Goal: Information Seeking & Learning: Learn about a topic

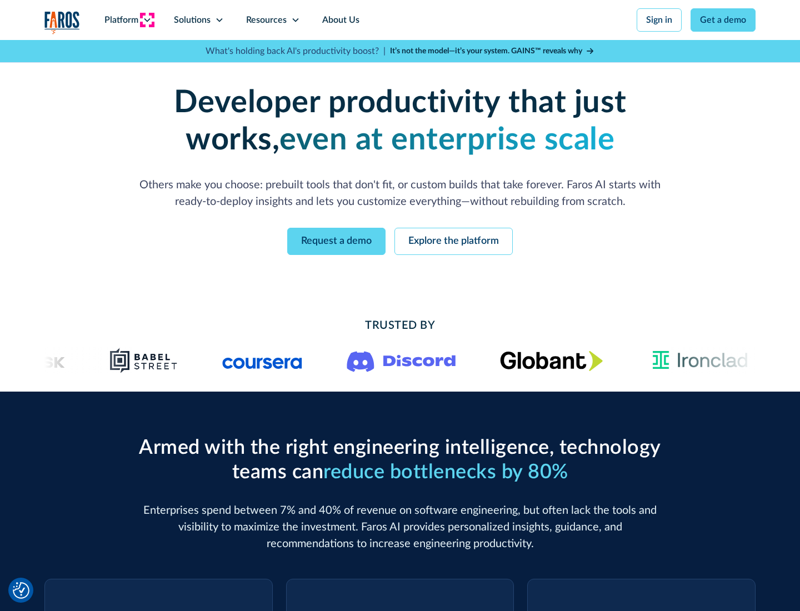
click at [147, 20] on icon at bounding box center [147, 20] width 9 height 9
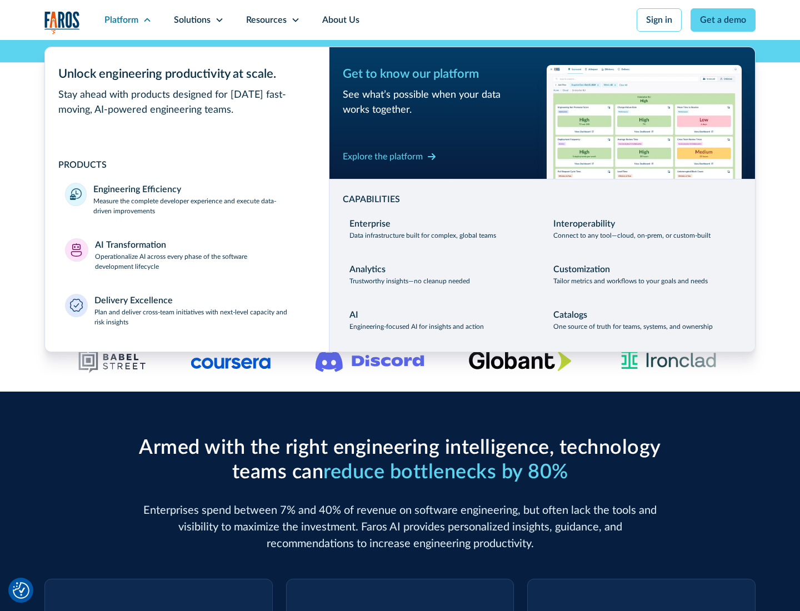
click at [201, 205] on p "Measure the complete developer experience and execute data-driven improvements" at bounding box center [200, 206] width 215 height 20
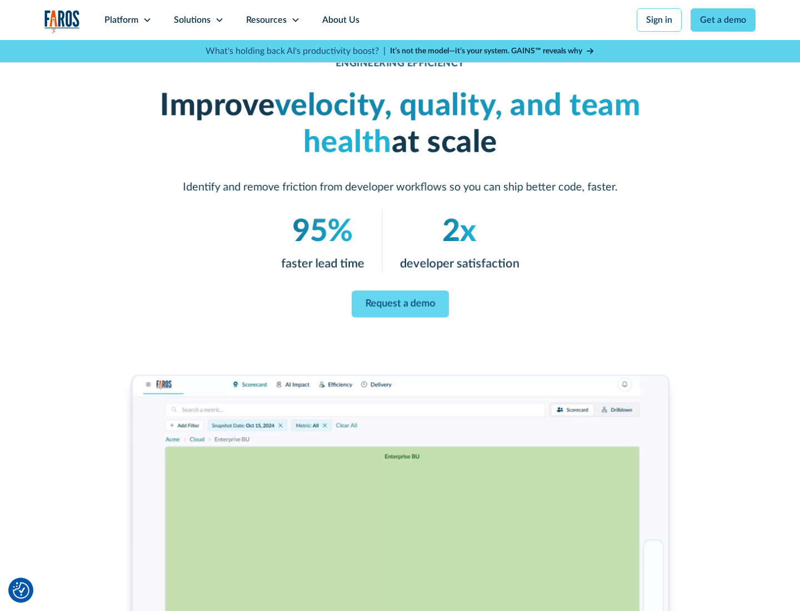
click at [400, 303] on link "Request a demo" at bounding box center [399, 303] width 97 height 27
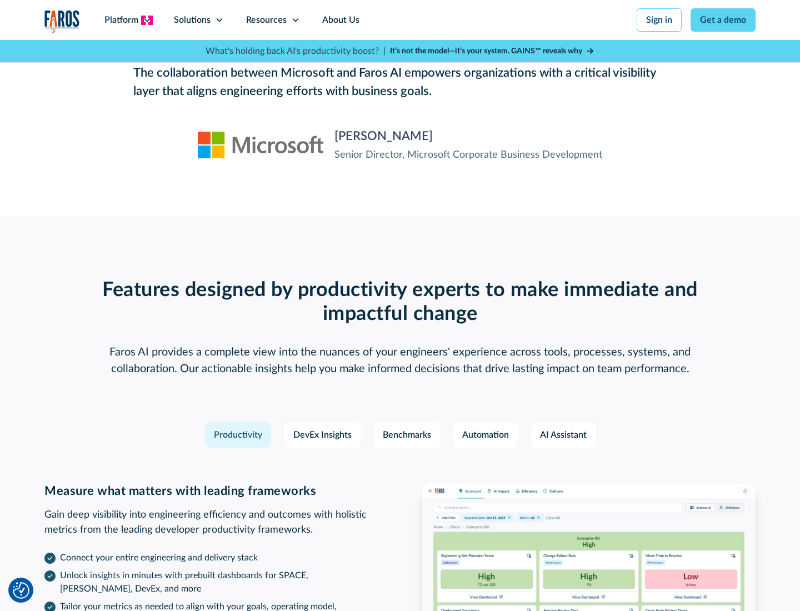
click at [147, 20] on icon at bounding box center [147, 20] width 9 height 9
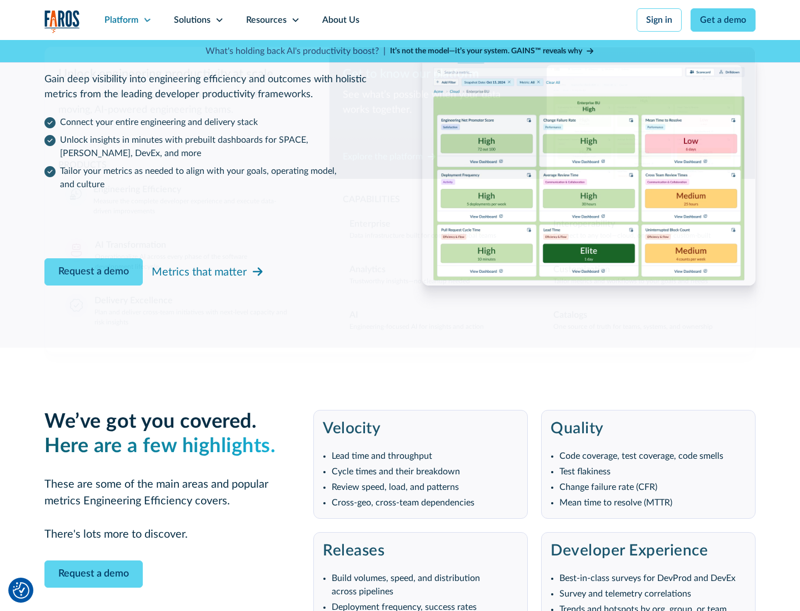
scroll to position [2436, 0]
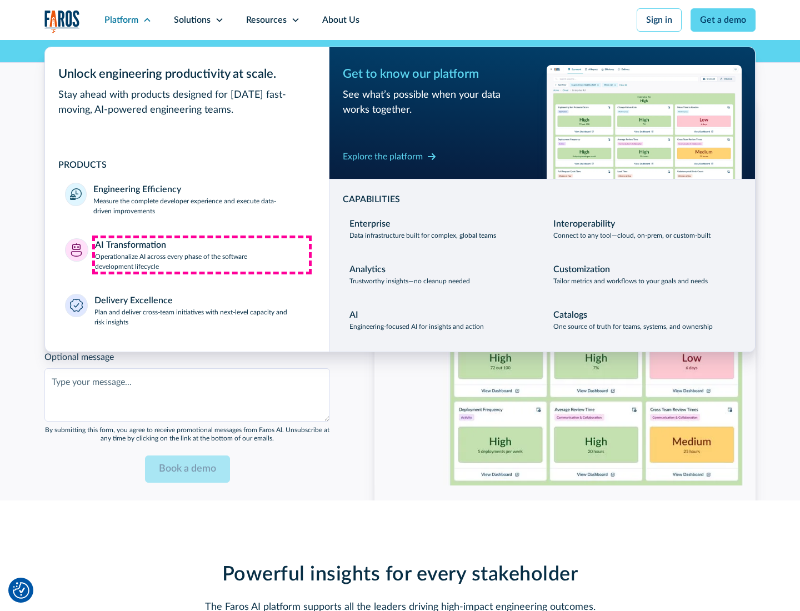
click at [202, 254] on p "Operationalize AI across every phase of the software development lifecycle" at bounding box center [202, 262] width 214 height 20
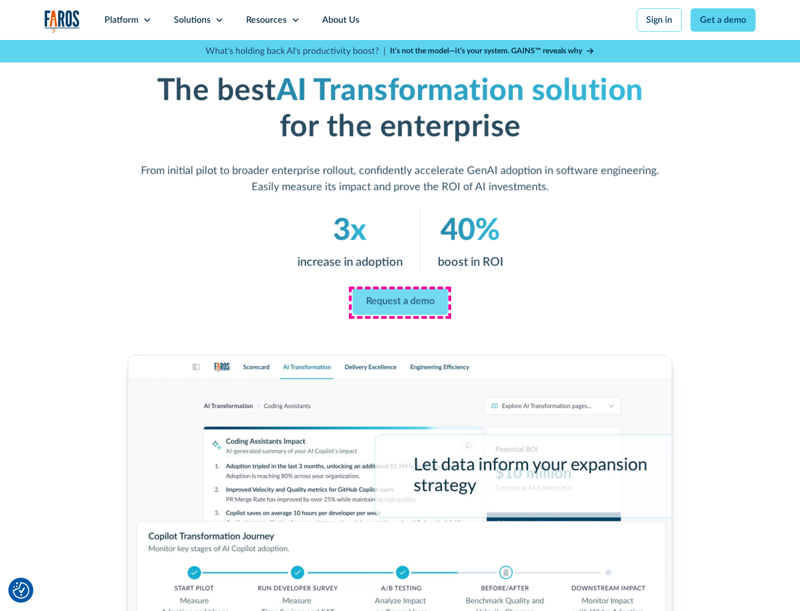
click at [400, 301] on link "Request a demo" at bounding box center [400, 302] width 96 height 27
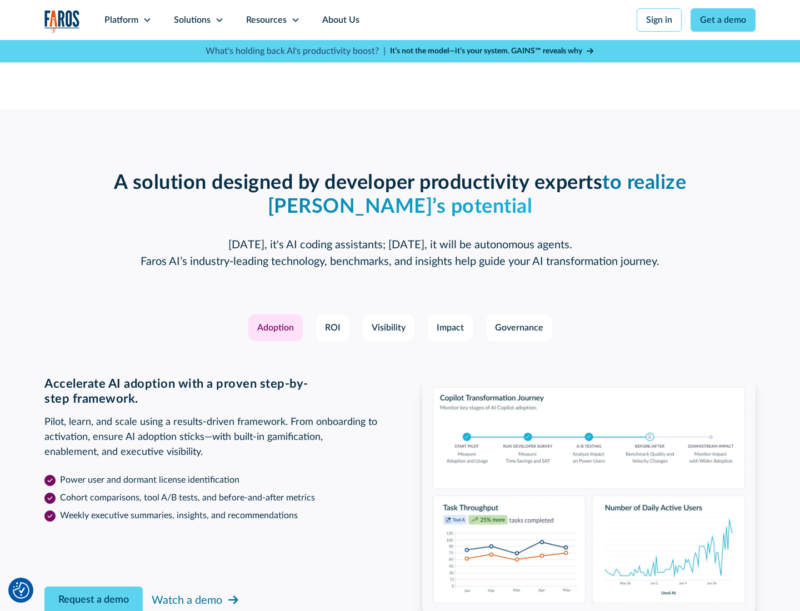
click at [128, 20] on div "Platform" at bounding box center [121, 19] width 34 height 13
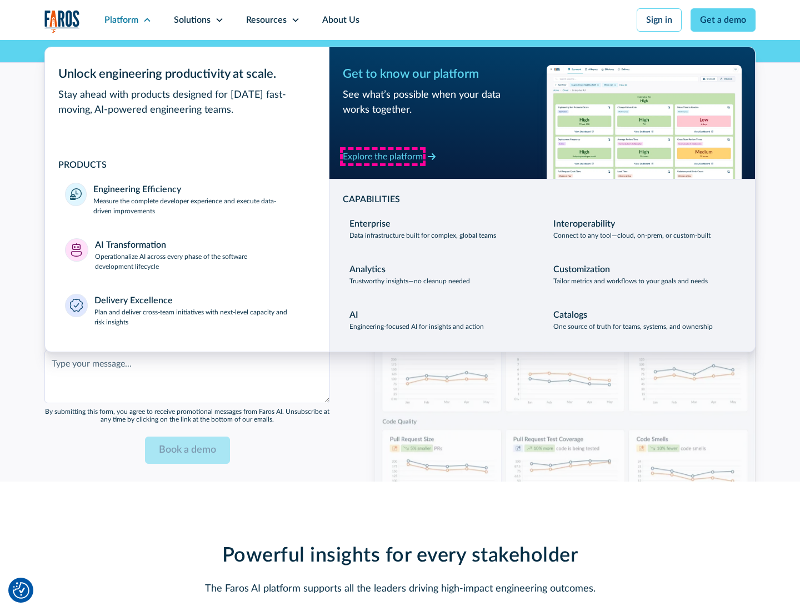
scroll to position [2703, 0]
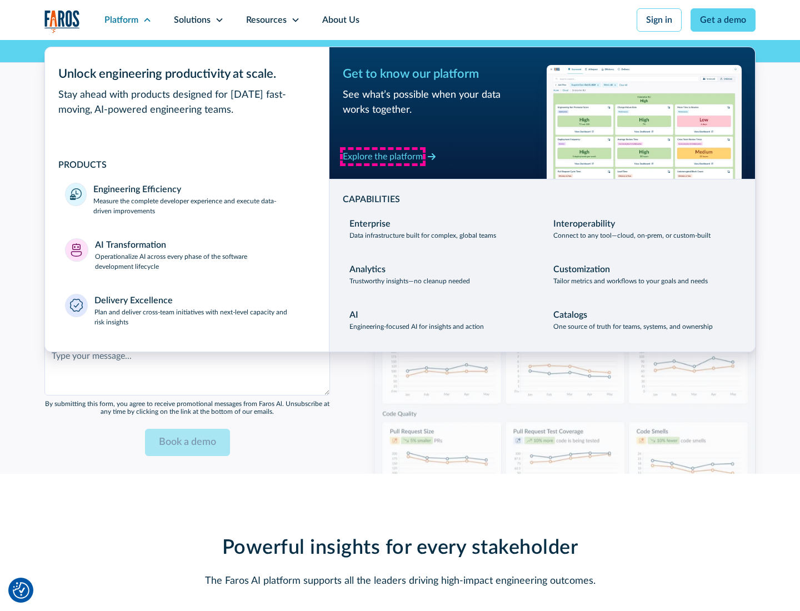
click at [383, 156] on div "Explore the platform" at bounding box center [383, 156] width 80 height 13
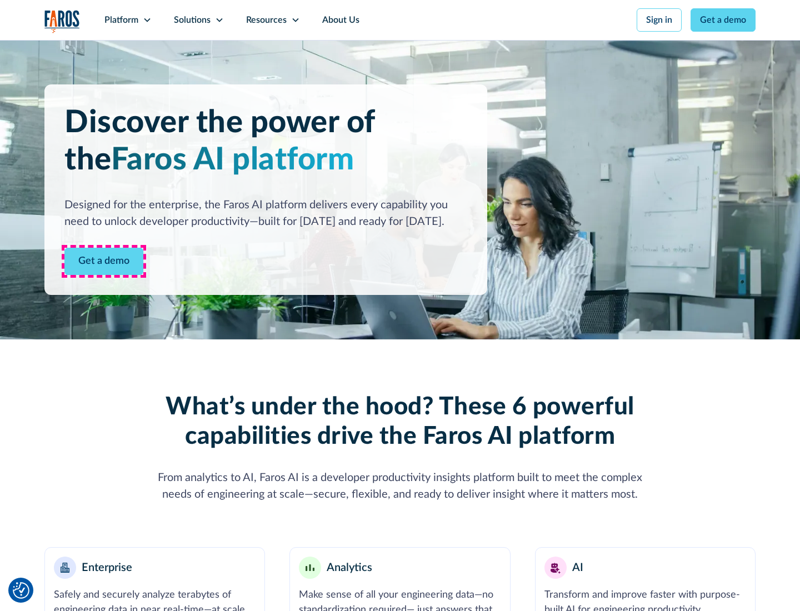
click at [104, 261] on link "Get a demo" at bounding box center [103, 261] width 79 height 27
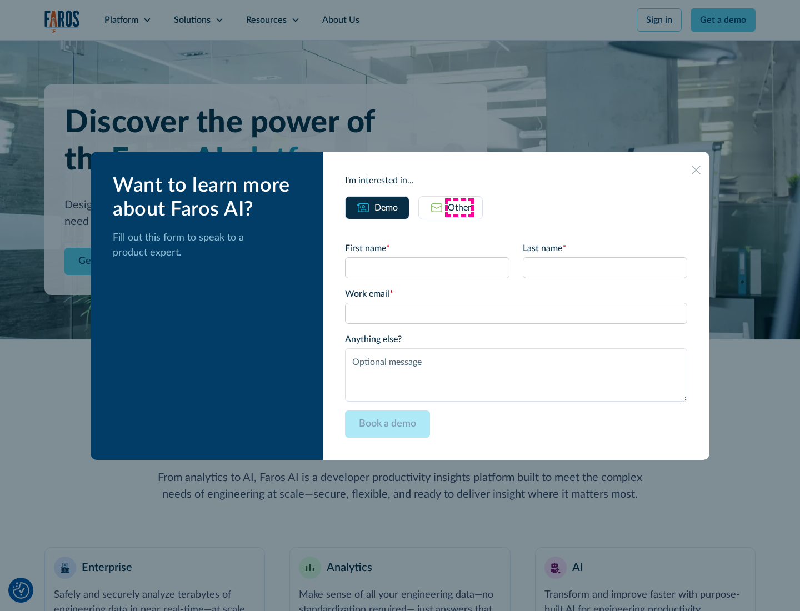
click at [459, 207] on div "Other" at bounding box center [459, 207] width 23 height 13
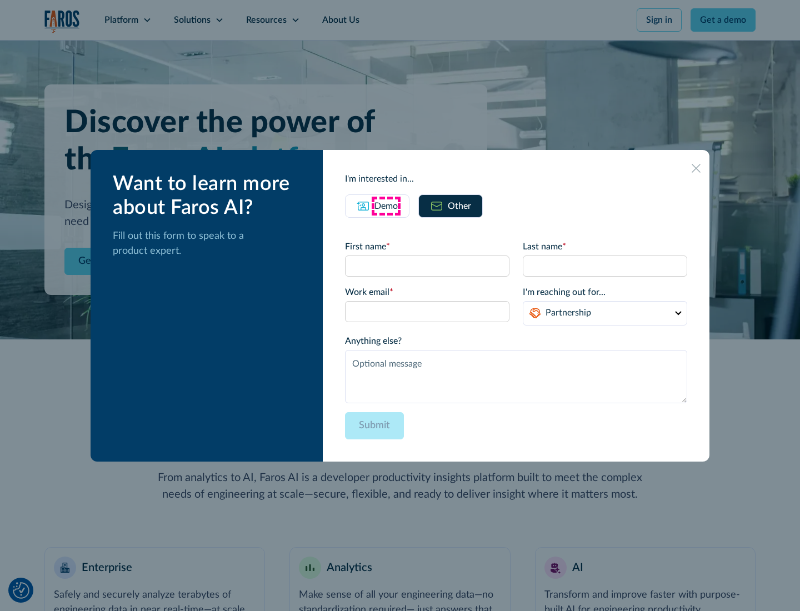
click at [386, 205] on div "Demo" at bounding box center [385, 205] width 23 height 13
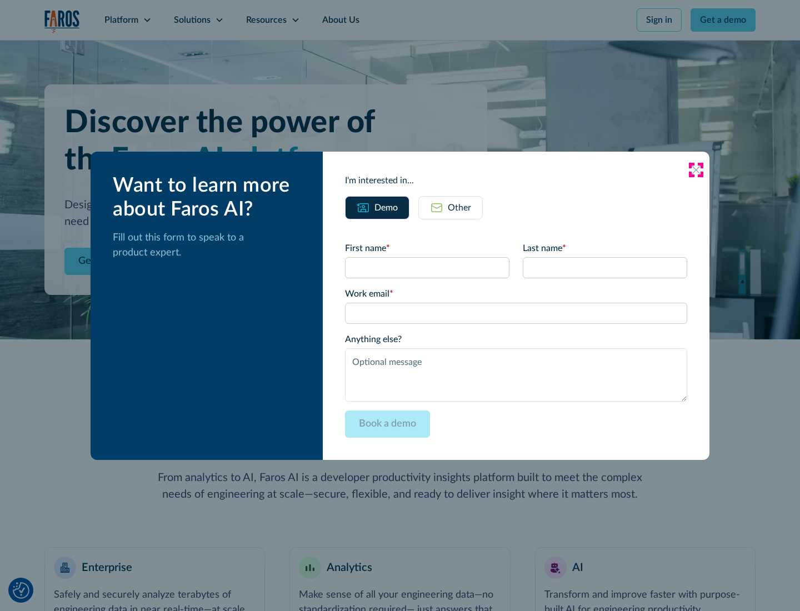
click at [696, 169] on icon at bounding box center [695, 169] width 9 height 9
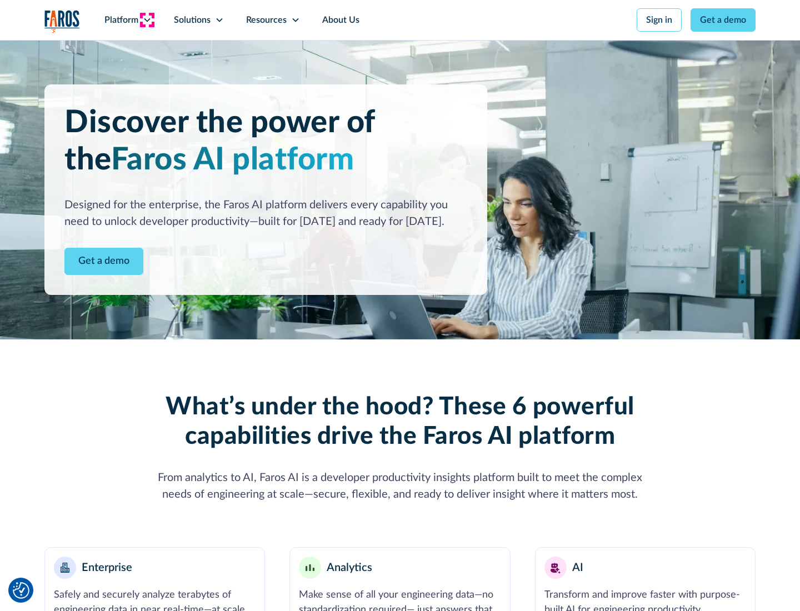
click at [147, 20] on icon at bounding box center [147, 20] width 9 height 9
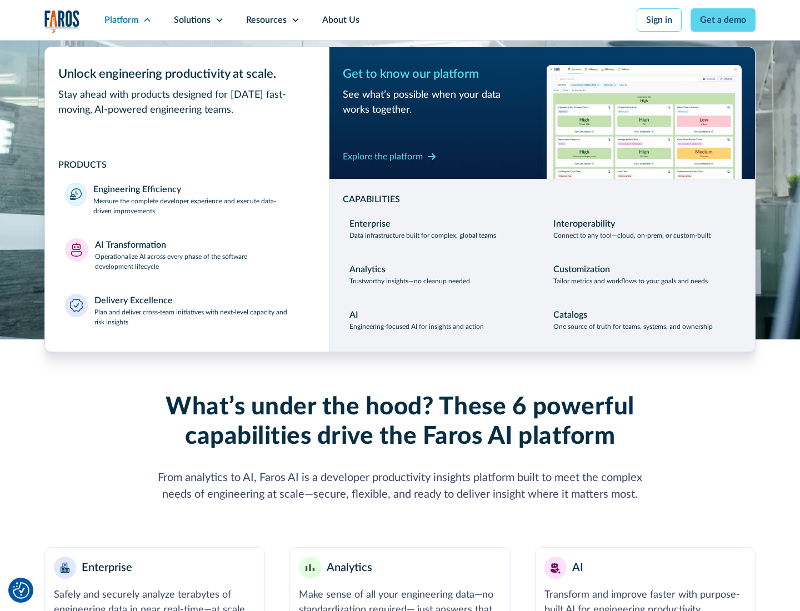
click at [201, 316] on p "Plan and deliver cross-team initiatives with next-level capacity and risk insig…" at bounding box center [201, 317] width 215 height 20
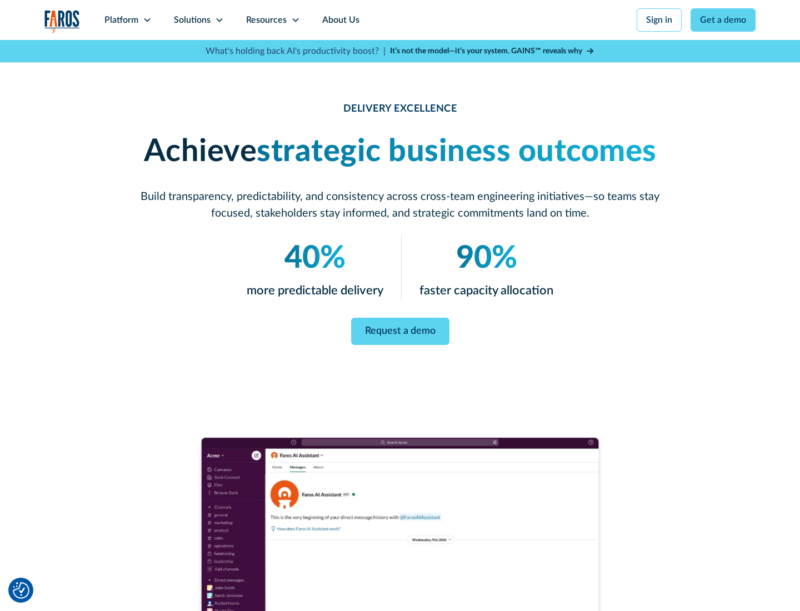
click at [219, 20] on icon at bounding box center [219, 20] width 9 height 9
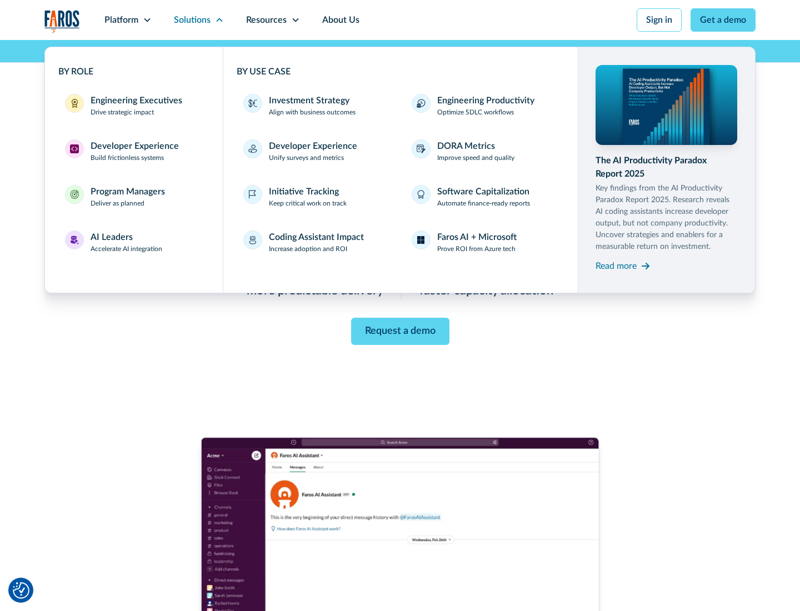
click at [133, 105] on div "Engineering Executives" at bounding box center [137, 100] width 92 height 13
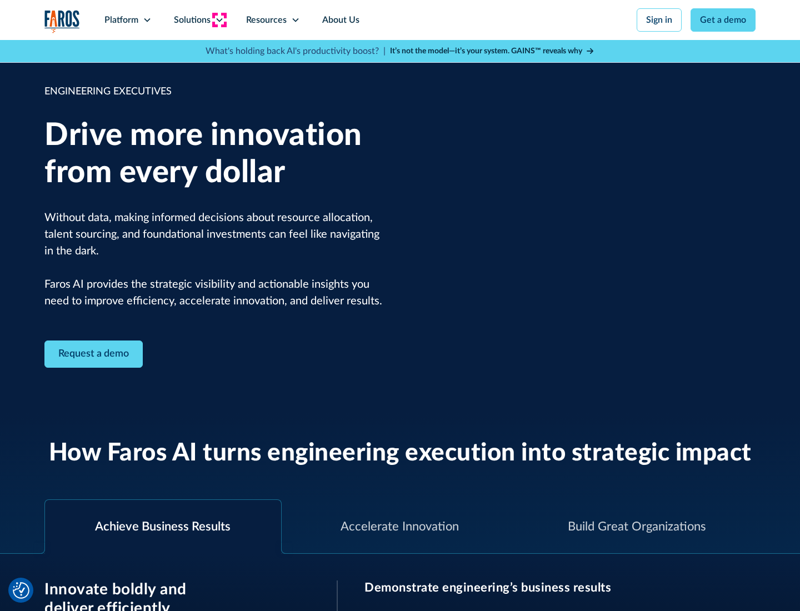
click at [219, 20] on icon at bounding box center [219, 20] width 9 height 9
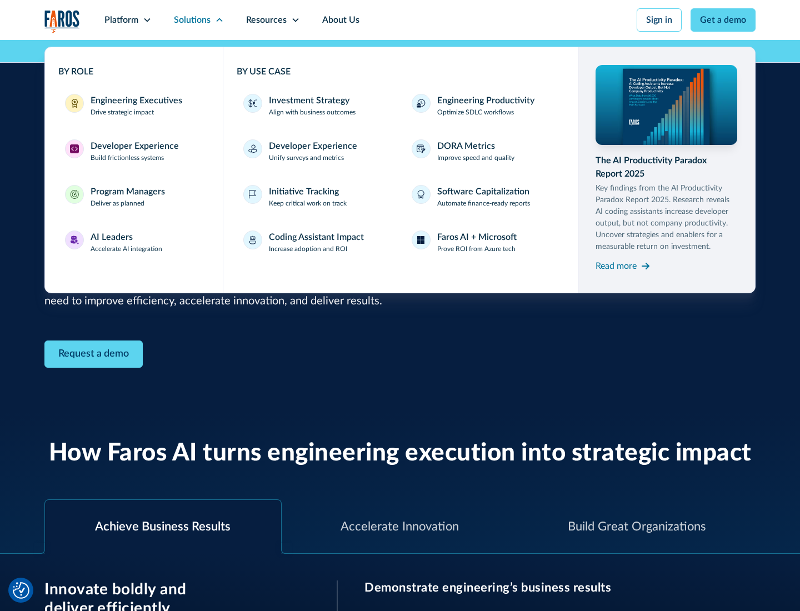
click at [133, 146] on div "Developer Experience" at bounding box center [135, 145] width 88 height 13
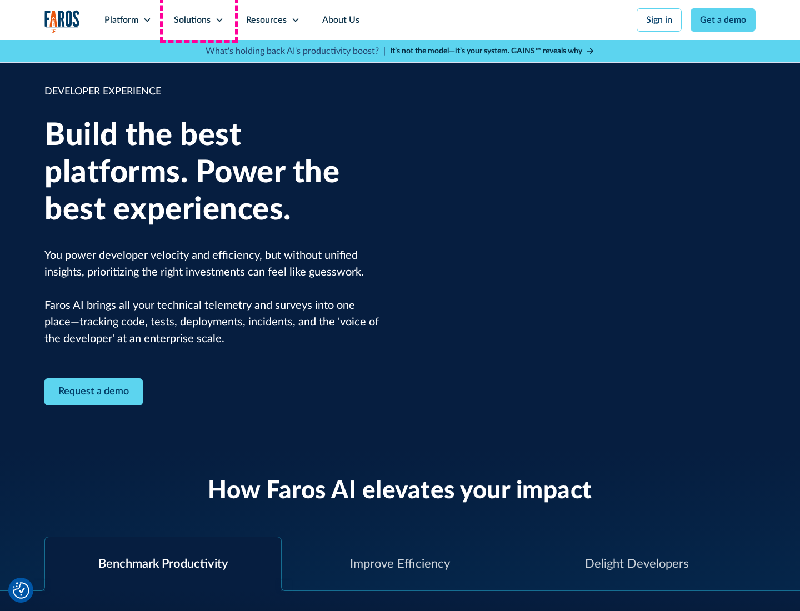
click at [198, 20] on div "Solutions" at bounding box center [192, 19] width 37 height 13
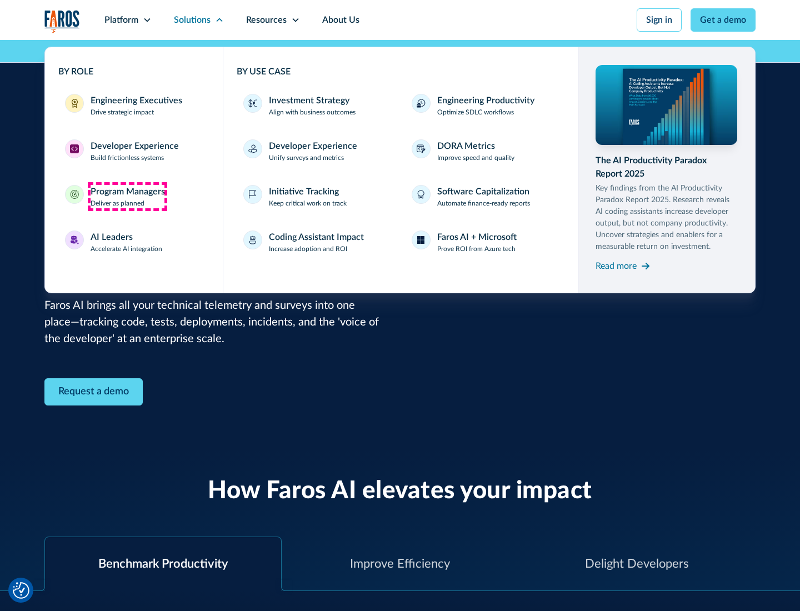
click at [127, 197] on div "Program Managers" at bounding box center [128, 191] width 74 height 13
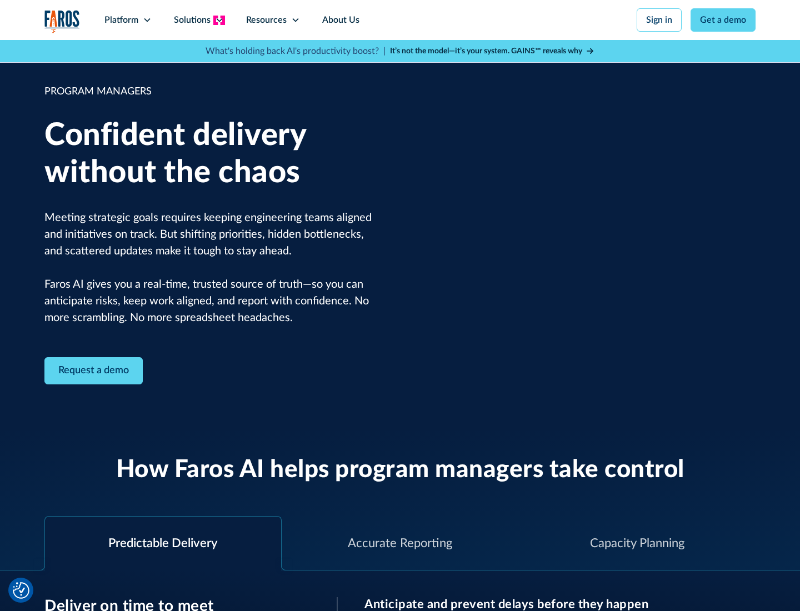
click at [219, 20] on icon at bounding box center [219, 20] width 9 height 9
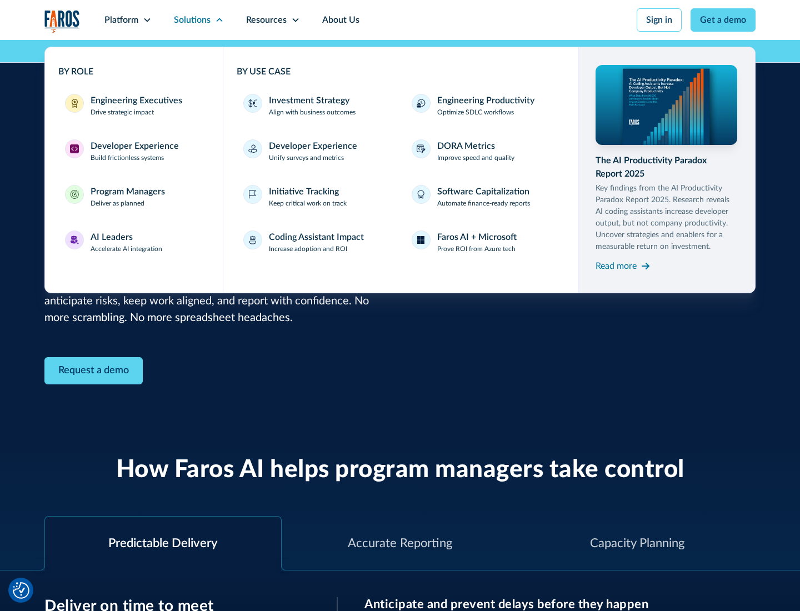
click at [127, 242] on div "AI Leaders" at bounding box center [112, 236] width 42 height 13
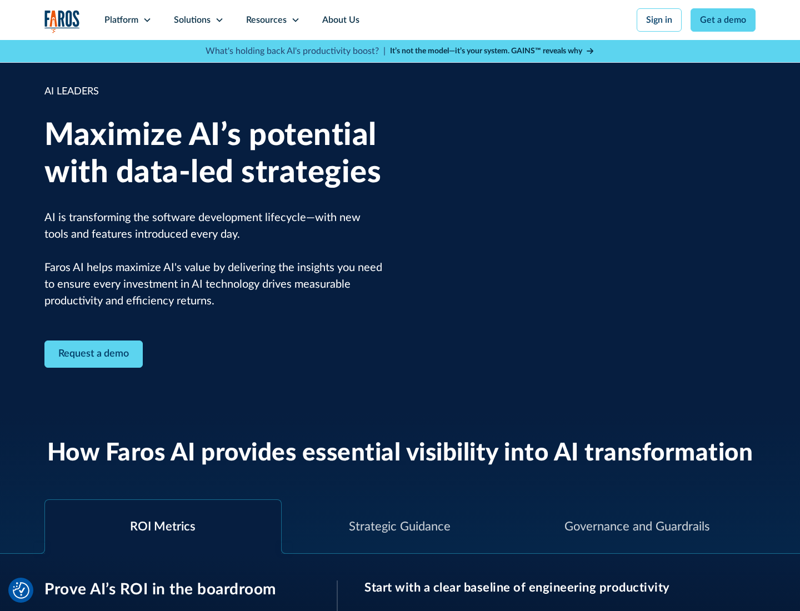
click at [219, 20] on icon at bounding box center [219, 20] width 9 height 9
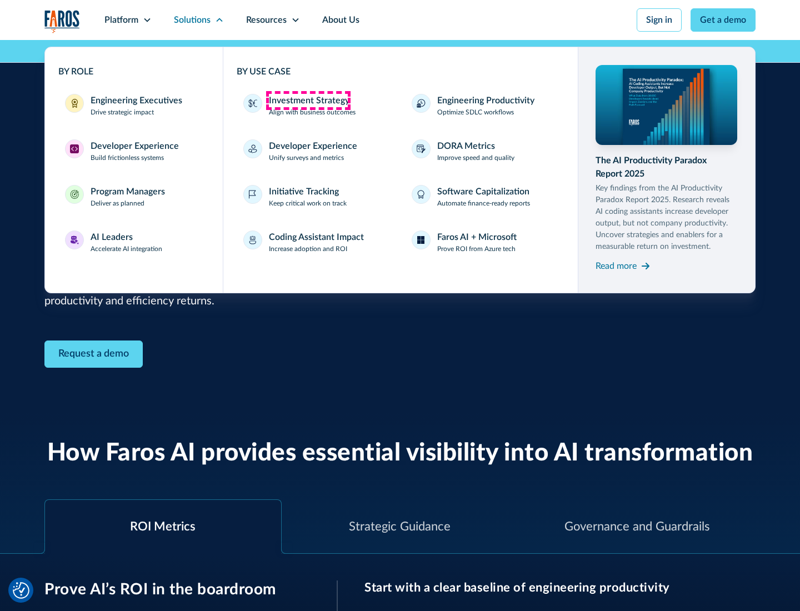
click at [308, 100] on div "Investment Strategy" at bounding box center [309, 100] width 81 height 13
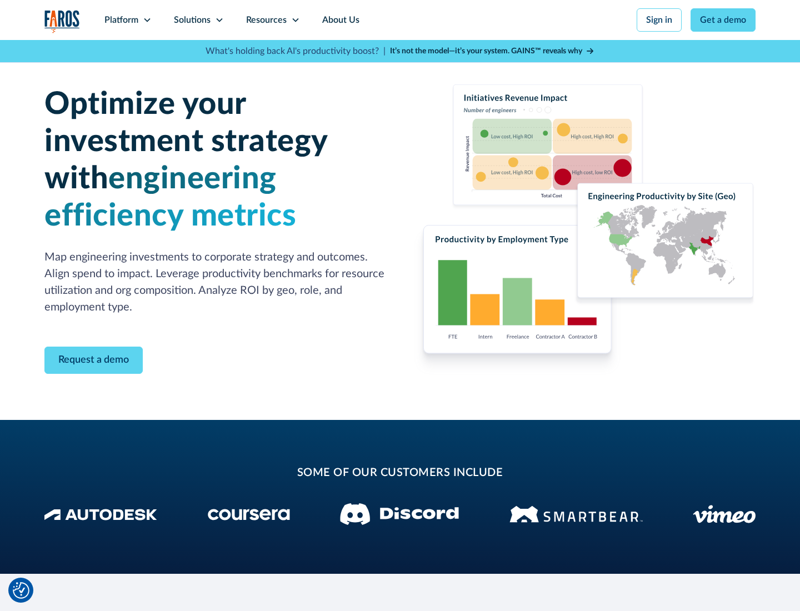
click at [219, 20] on icon at bounding box center [219, 20] width 9 height 9
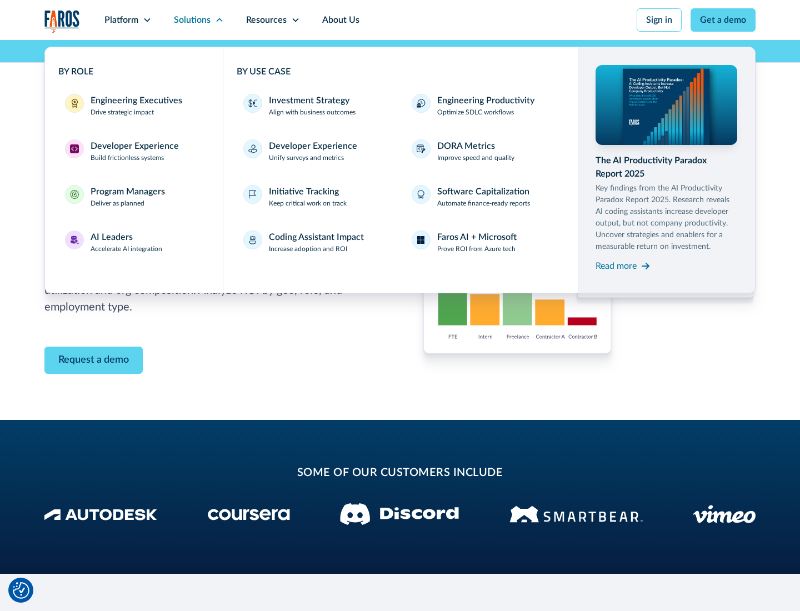
click at [476, 249] on p "Prove ROI from Azure tech" at bounding box center [476, 249] width 78 height 10
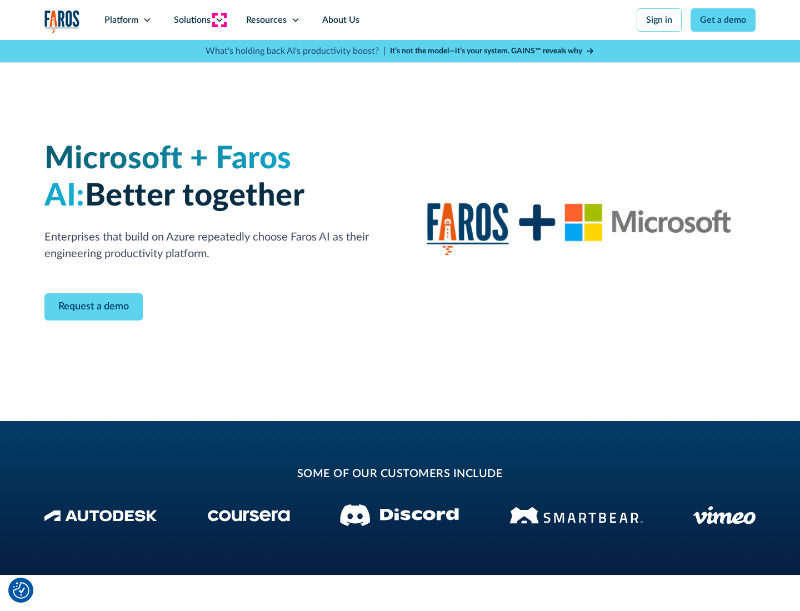
click at [219, 20] on icon at bounding box center [219, 20] width 9 height 9
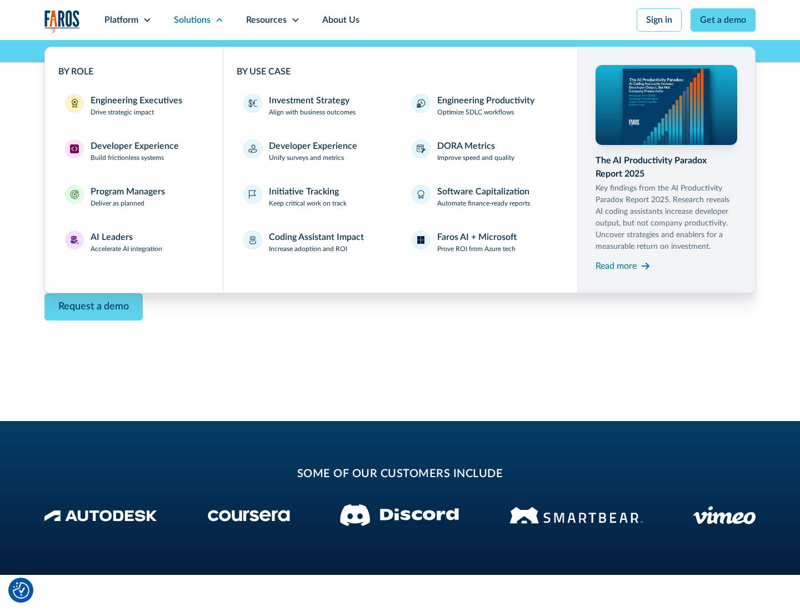
click at [616, 265] on div "Read more" at bounding box center [615, 265] width 41 height 13
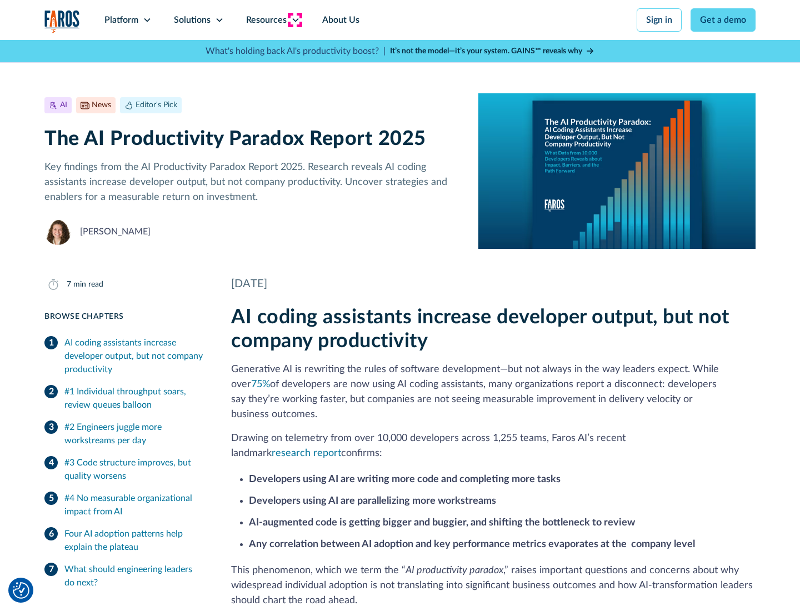
click at [294, 20] on icon at bounding box center [295, 20] width 9 height 9
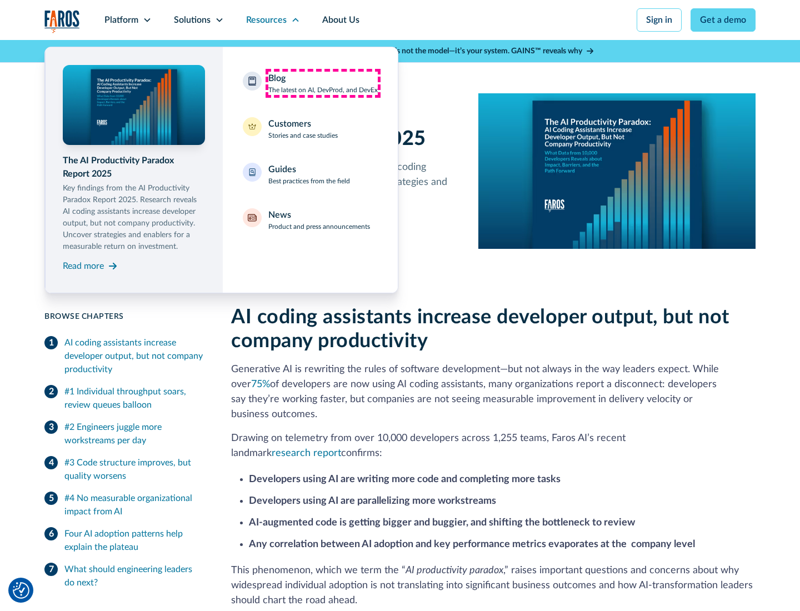
click at [323, 83] on div "Blog The latest on AI, DevProd, and DevEx" at bounding box center [322, 83] width 109 height 23
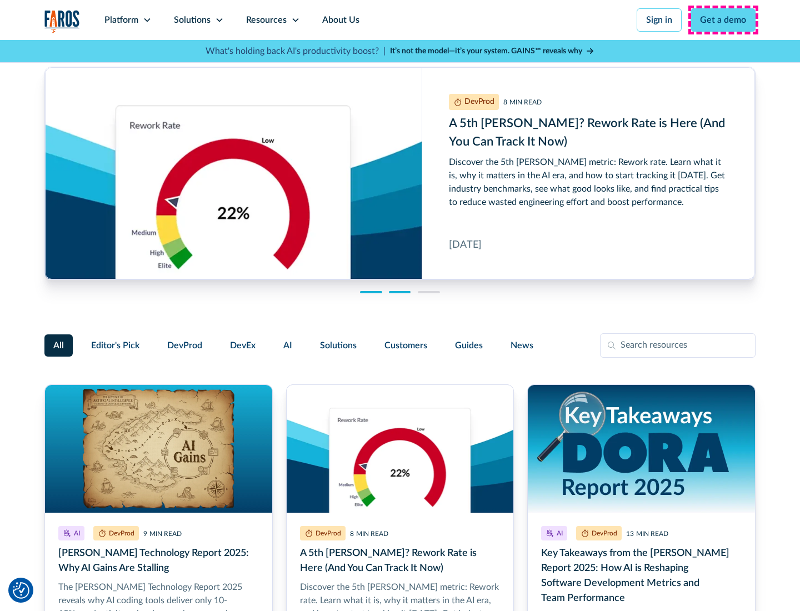
click at [723, 20] on link "Get a demo" at bounding box center [722, 19] width 65 height 23
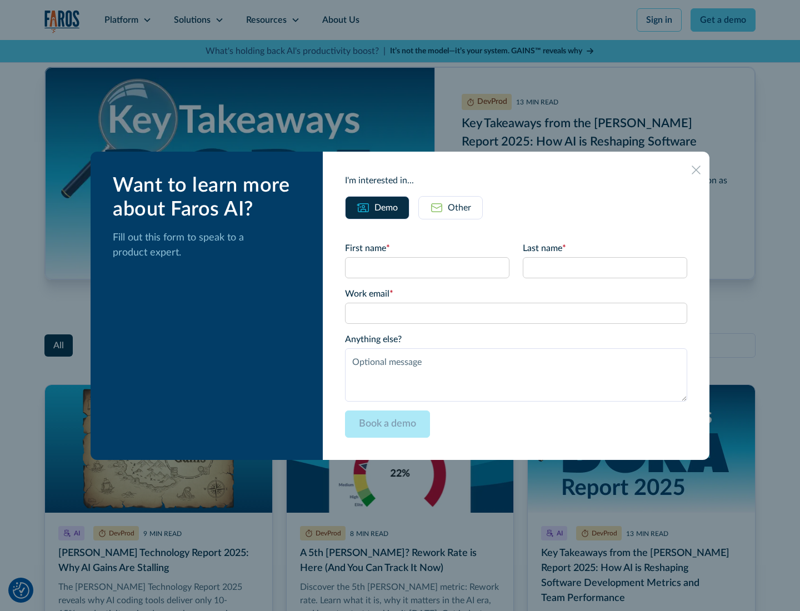
click at [450, 207] on div "Other" at bounding box center [459, 207] width 23 height 13
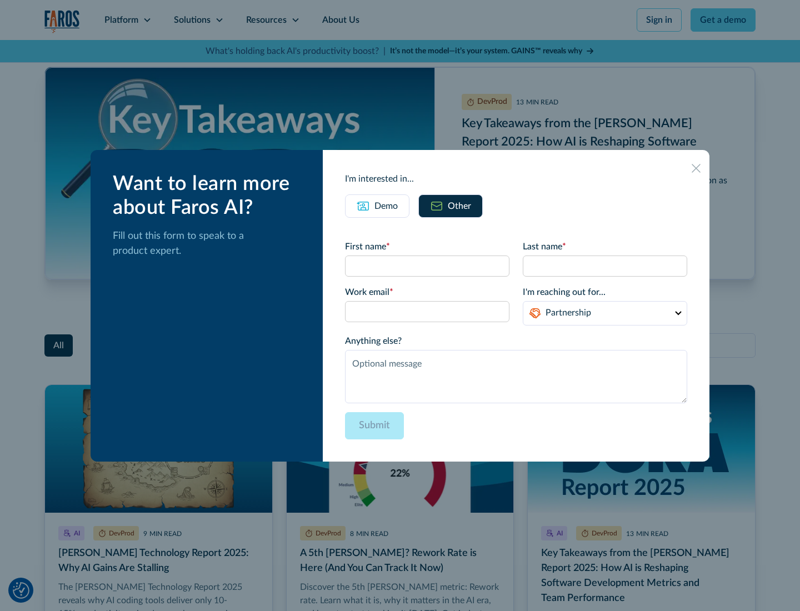
click at [696, 168] on icon at bounding box center [695, 168] width 9 height 9
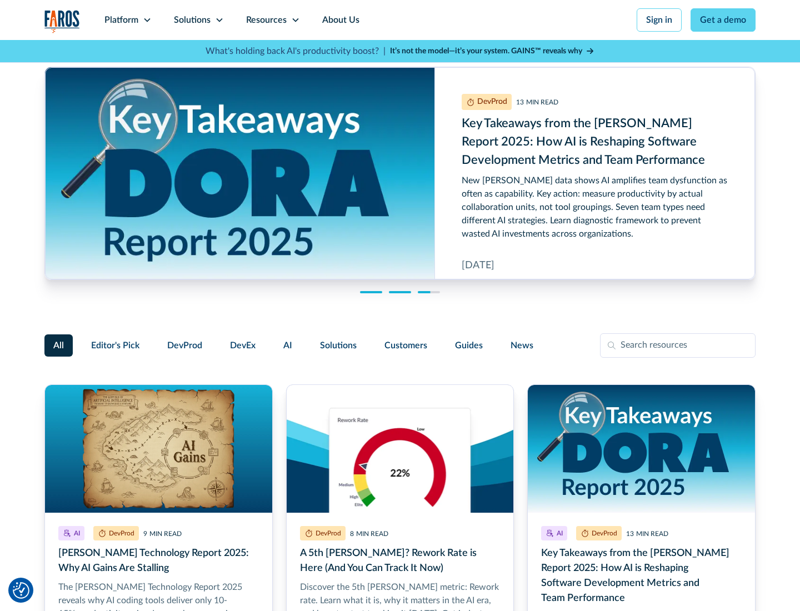
click at [339, 20] on link "About Us" at bounding box center [340, 20] width 59 height 40
